Goal: Information Seeking & Learning: Learn about a topic

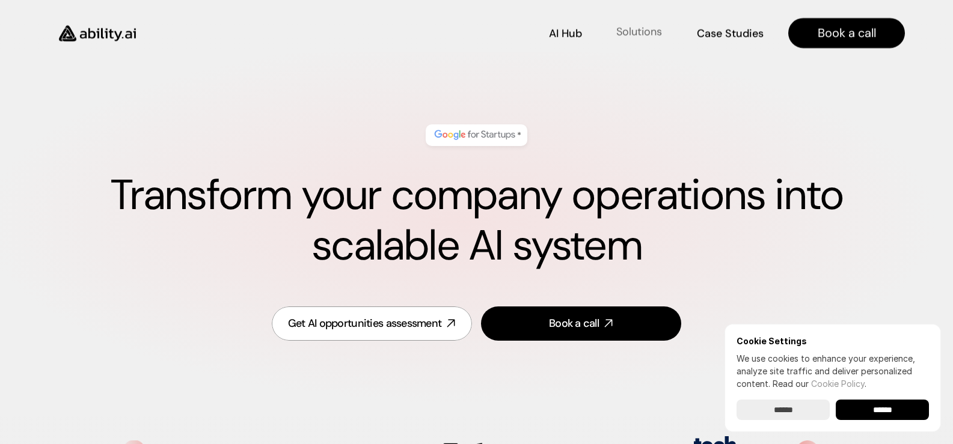
click at [630, 35] on p "Solutions" at bounding box center [639, 32] width 46 height 15
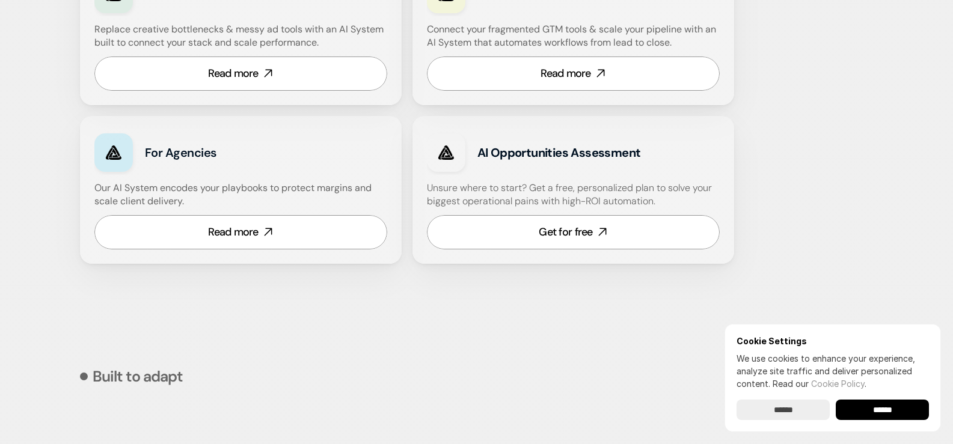
scroll to position [822, 0]
drag, startPoint x: 649, startPoint y: 149, endPoint x: 468, endPoint y: 144, distance: 181.0
click at [468, 144] on div "AI Opportunities Assessment" at bounding box center [573, 152] width 293 height 44
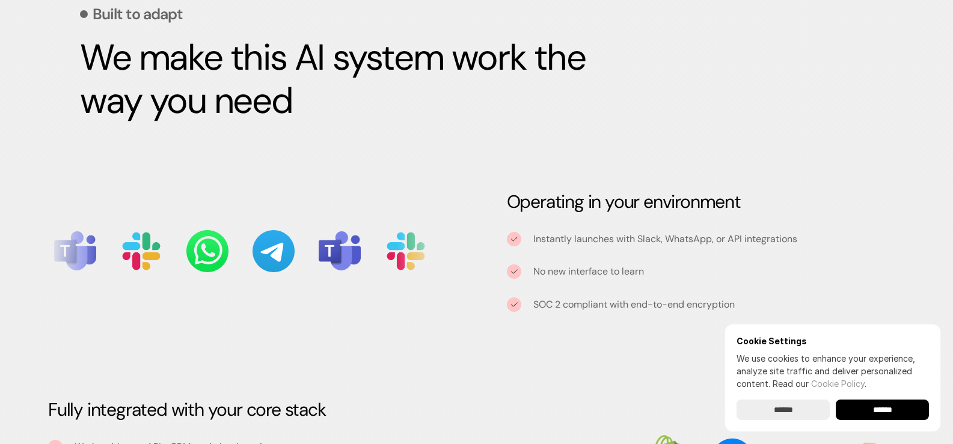
scroll to position [1185, 0]
click at [879, 415] on input "******" at bounding box center [882, 410] width 93 height 20
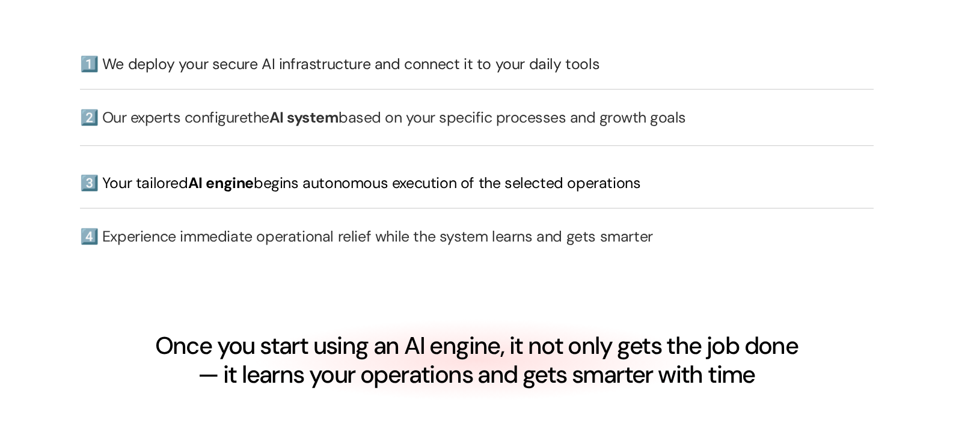
scroll to position [2756, 0]
drag, startPoint x: 520, startPoint y: 102, endPoint x: 594, endPoint y: 103, distance: 74.6
click at [594, 74] on h3 "1️⃣ We deploy your secure AI infrastructure and connect it to your daily tools" at bounding box center [477, 63] width 794 height 21
drag, startPoint x: 242, startPoint y: 153, endPoint x: 352, endPoint y: 150, distance: 110.1
click at [352, 127] on h3 "2️⃣ Our experts configure the AI system based on your specific processes and gr…" at bounding box center [477, 116] width 794 height 21
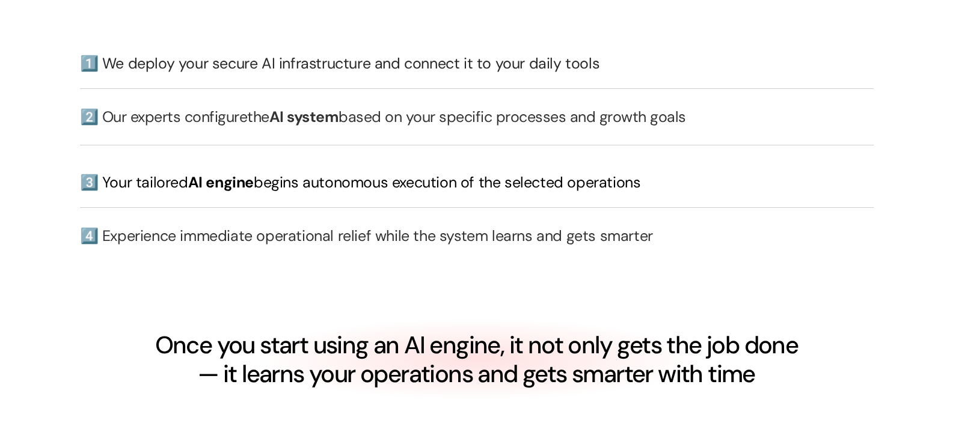
click at [434, 127] on h3 "2️⃣ Our experts configure the AI system based on your specific processes and gr…" at bounding box center [477, 116] width 794 height 21
drag, startPoint x: 485, startPoint y: 153, endPoint x: 492, endPoint y: 152, distance: 7.2
click at [492, 127] on h3 "2️⃣ Our experts configure the AI system based on your specific processes and gr…" at bounding box center [477, 116] width 794 height 21
drag, startPoint x: 563, startPoint y: 150, endPoint x: 683, endPoint y: 156, distance: 120.4
click at [680, 127] on h3 "2️⃣ Our experts configure the AI system based on your specific processes and gr…" at bounding box center [477, 116] width 794 height 21
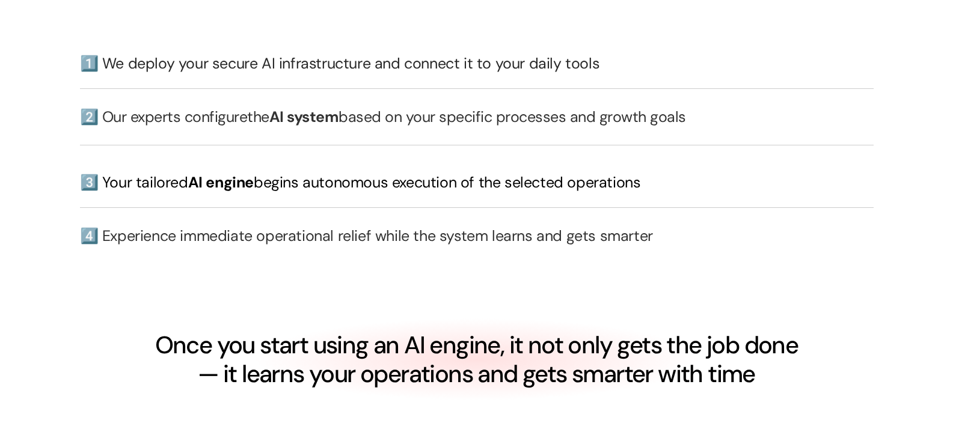
drag, startPoint x: 112, startPoint y: 218, endPoint x: 290, endPoint y: 231, distance: 177.8
click at [290, 231] on div "1️⃣ We deploy your secure AI infrastructure and connect it to your daily tools …" at bounding box center [477, 153] width 794 height 224
click at [329, 193] on h3 "3️⃣ Your tailored AI engine begins autonomous execution of the selected operati…" at bounding box center [477, 182] width 794 height 21
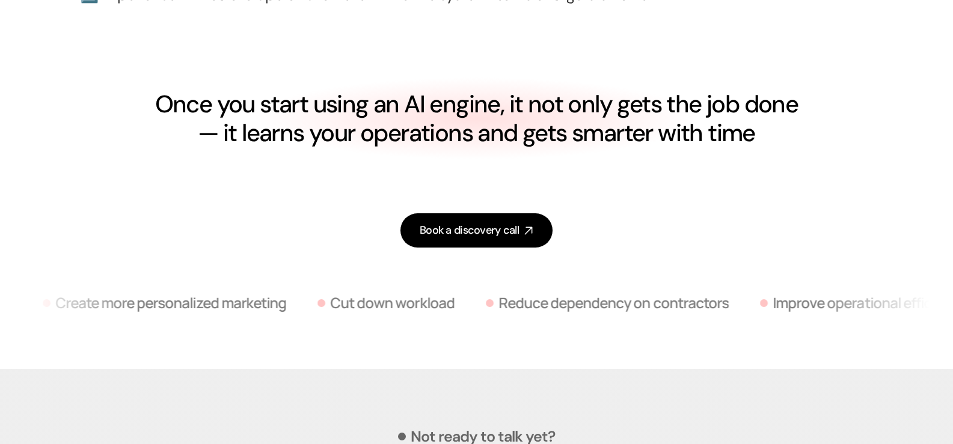
scroll to position [2997, 0]
drag, startPoint x: 646, startPoint y: 141, endPoint x: 726, endPoint y: 140, distance: 80.6
click at [725, 139] on h4 "Once you start using an AI engine, it not only gets the job done — it learns yo…" at bounding box center [476, 118] width 646 height 58
click at [267, 147] on h4 "Once you start using an AI engine, it not only gets the job done — it learns yo…" at bounding box center [476, 118] width 646 height 58
drag, startPoint x: 328, startPoint y: 170, endPoint x: 560, endPoint y: 169, distance: 232.7
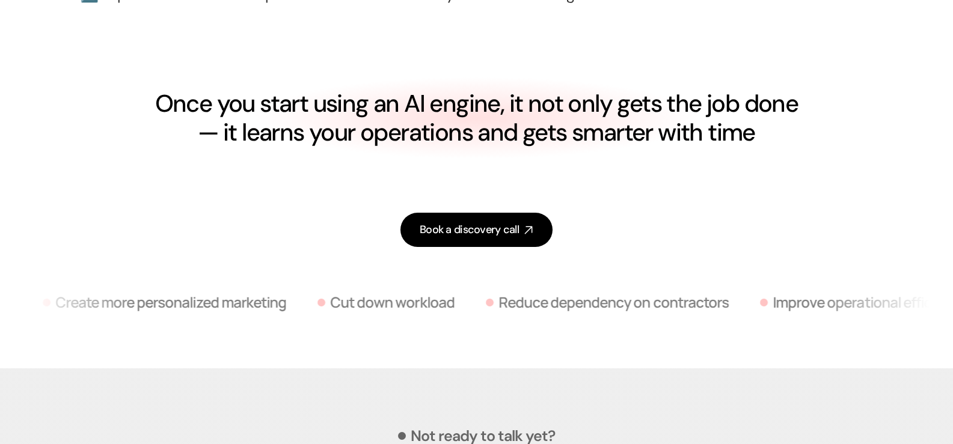
click at [553, 147] on h4 "Once you start using an AI engine, it not only gets the job done — it learns yo…" at bounding box center [476, 118] width 646 height 58
drag, startPoint x: 609, startPoint y: 169, endPoint x: 699, endPoint y: 176, distance: 90.5
click at [698, 147] on h4 "Once you start using an AI engine, it not only gets the job done — it learns yo…" at bounding box center [476, 118] width 646 height 58
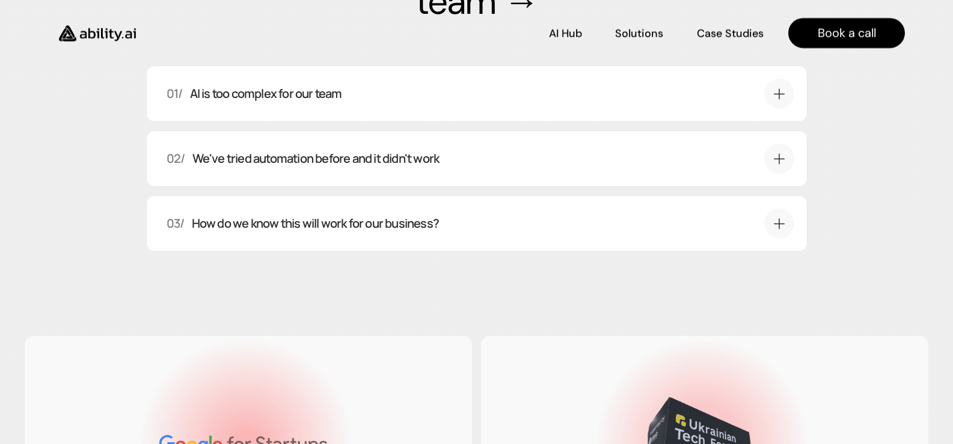
scroll to position [4045, 0]
click at [726, 32] on p "Case Studies" at bounding box center [730, 32] width 65 height 15
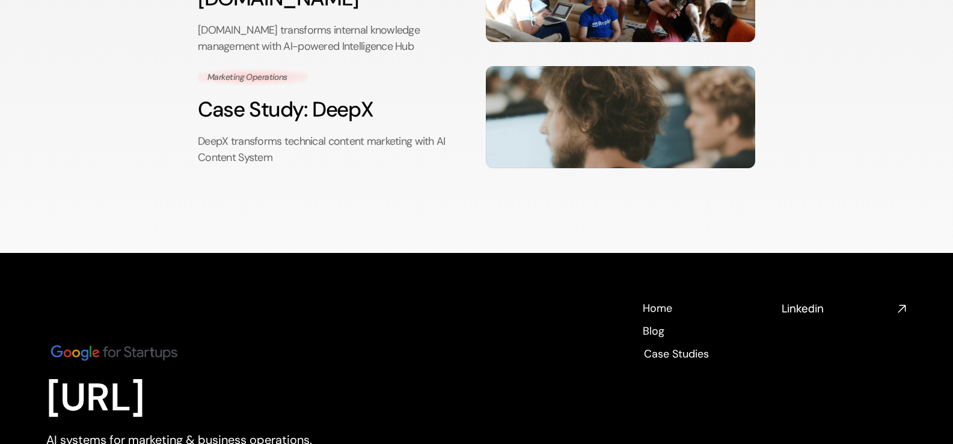
scroll to position [382, 0]
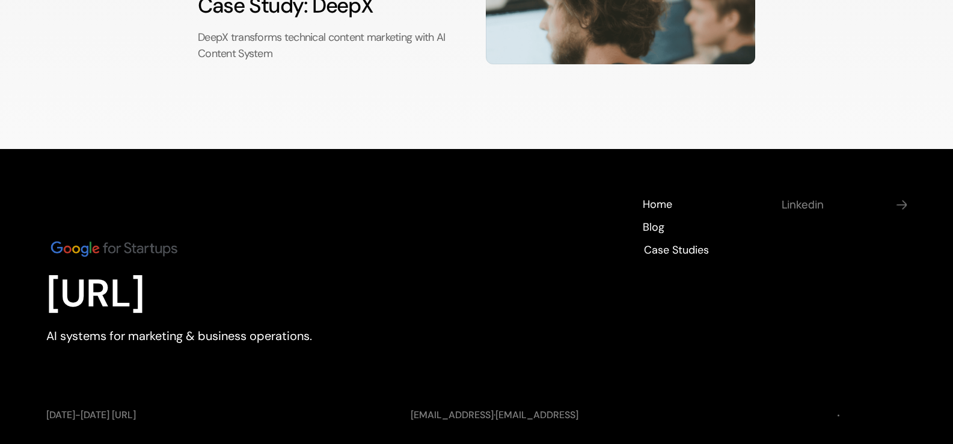
click at [814, 197] on h4 "Linkedin" at bounding box center [837, 204] width 111 height 15
